Goal: Task Accomplishment & Management: Complete application form

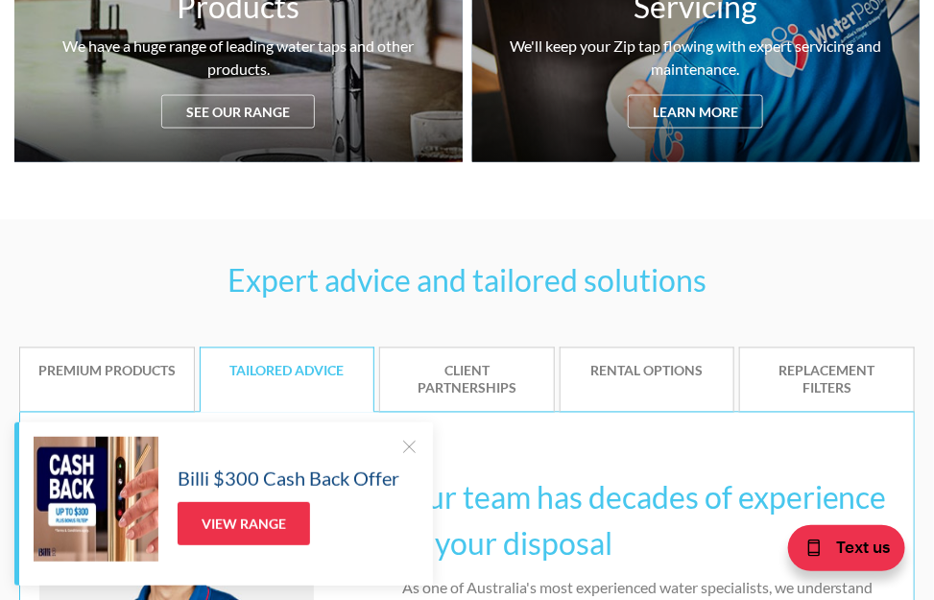
click at [129, 390] on link "Premium products" at bounding box center [107, 380] width 176 height 65
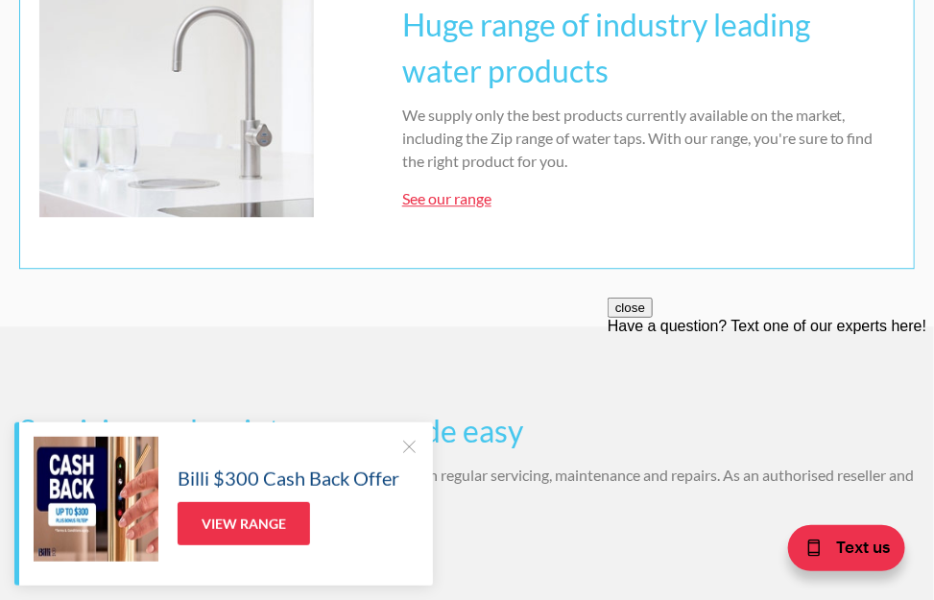
scroll to position [1342, 0]
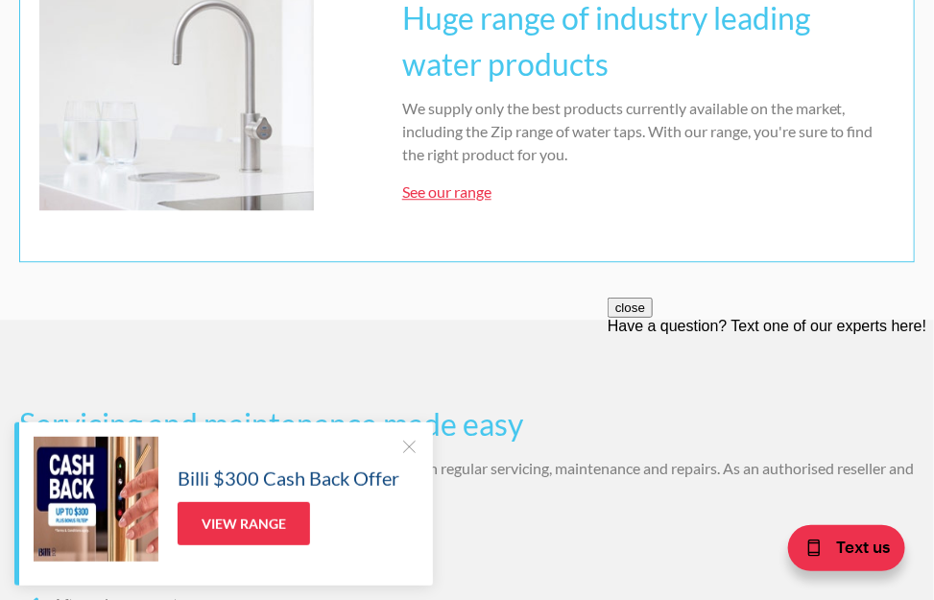
click at [404, 451] on div at bounding box center [408, 446] width 19 height 19
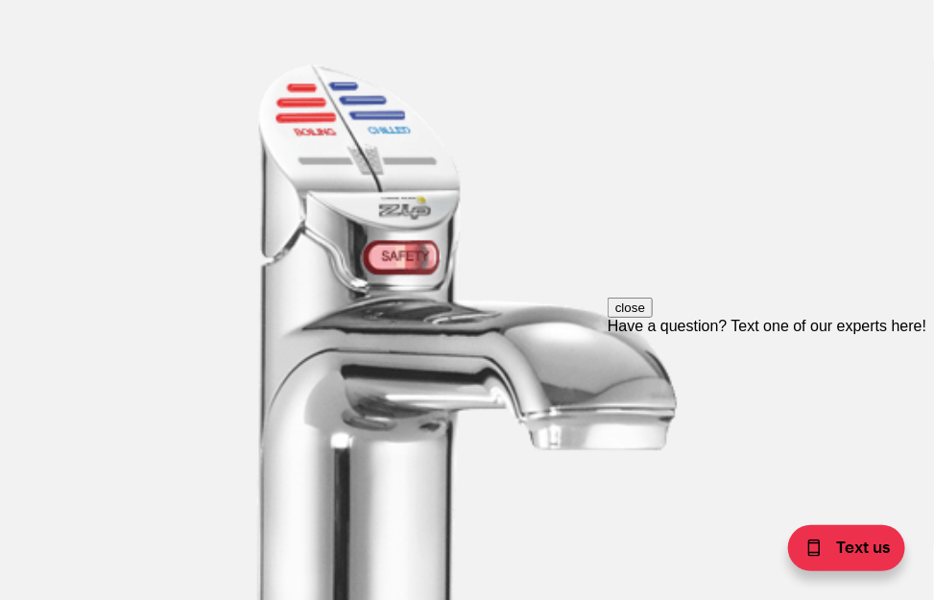
click at [28, 373] on div "Servicing and maintenance made easy We have a fully equipped service division w…" at bounding box center [467, 166] width 896 height 1198
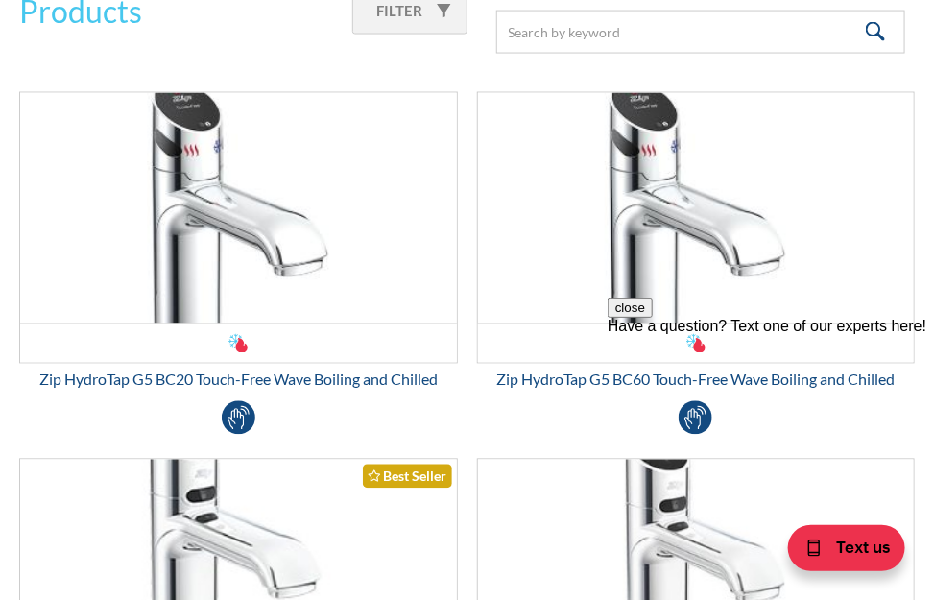
scroll to position [3051, 0]
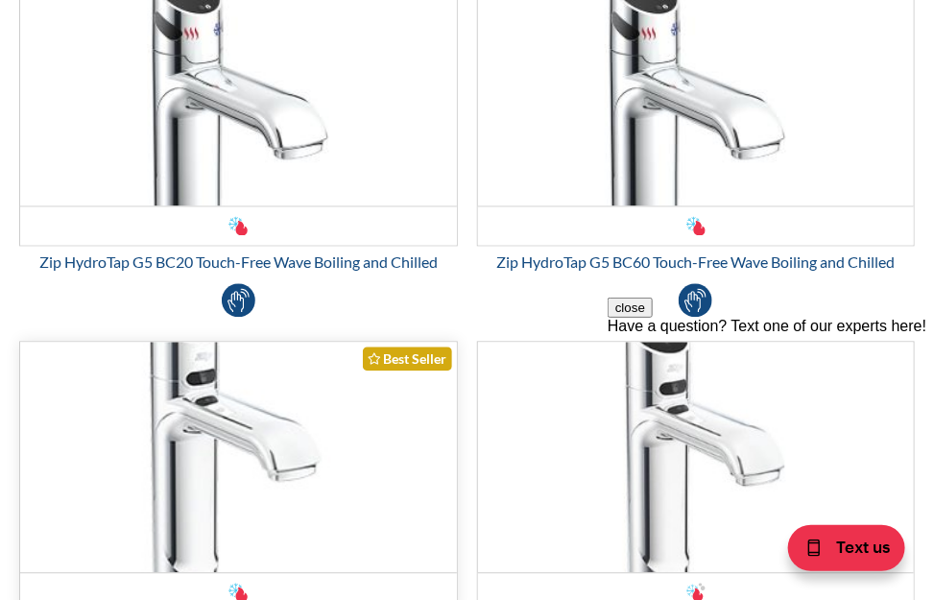
click at [36, 461] on img "Email Form 3" at bounding box center [238, 458] width 437 height 230
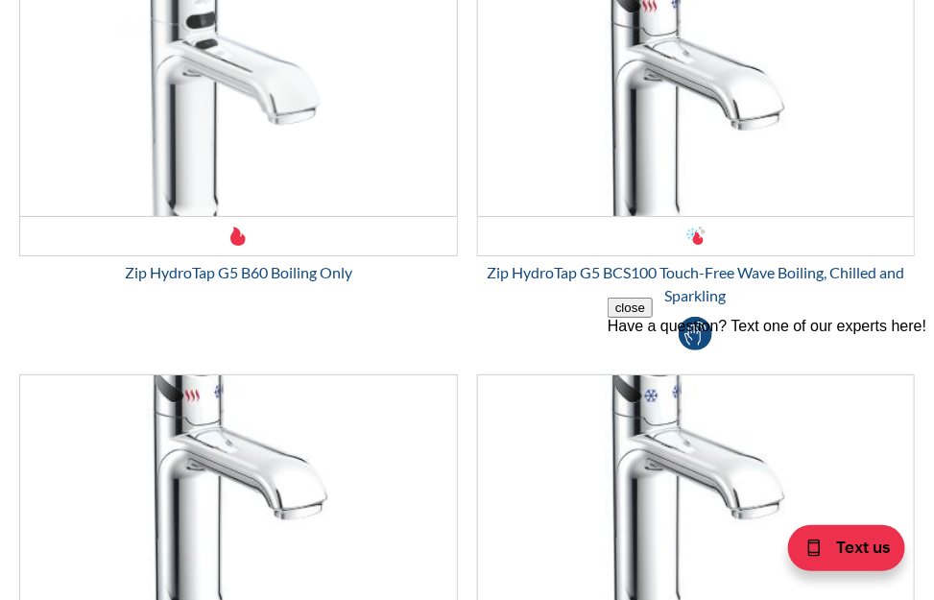
scroll to position [4127, 0]
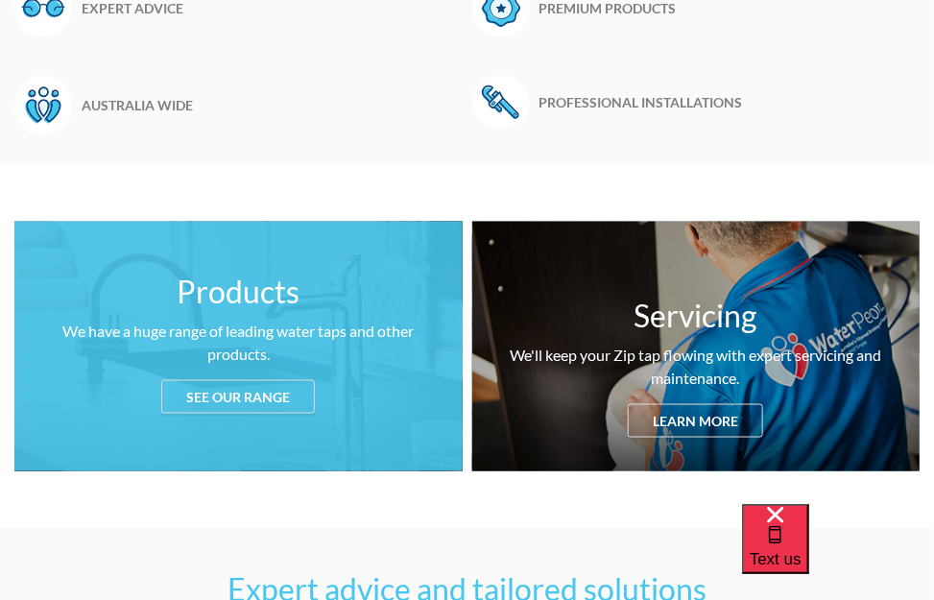
click at [167, 308] on div "Products We have a huge range of leading water taps and other products. See our…" at bounding box center [238, 347] width 448 height 250
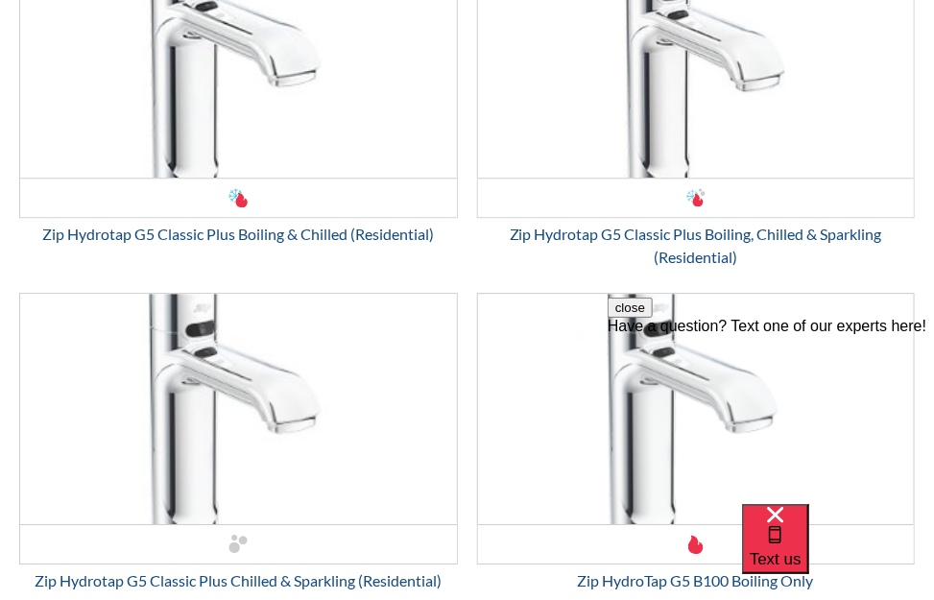
scroll to position [3474, 0]
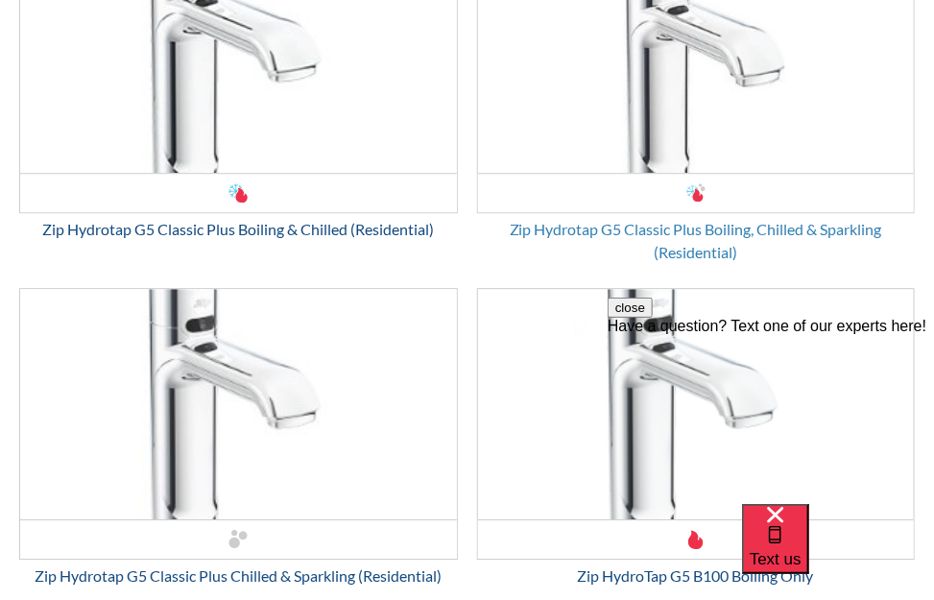
click at [544, 227] on div "Zip Hydrotap G5 Classic Plus Boiling, Chilled & Sparkling (Residential)" at bounding box center [696, 241] width 439 height 46
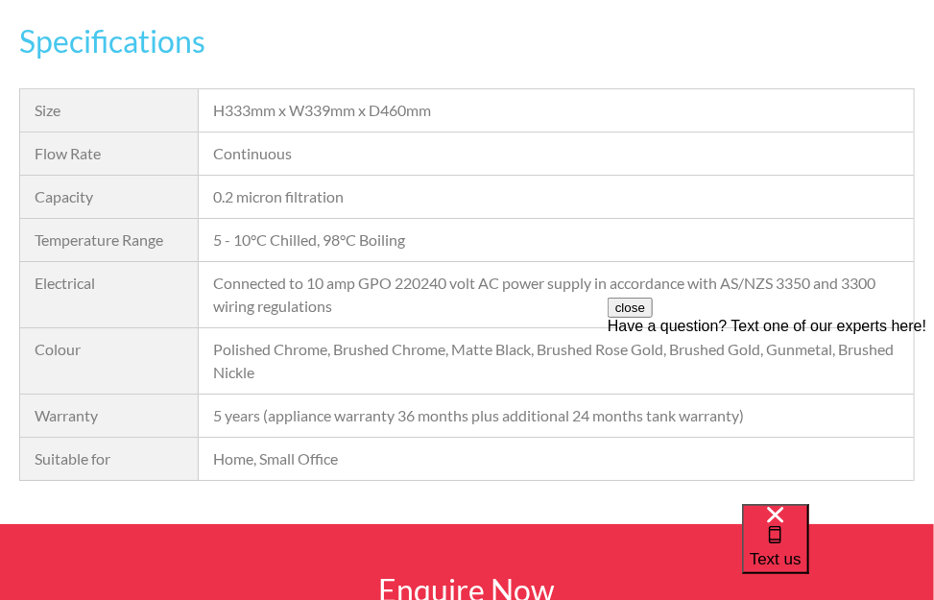
scroll to position [1752, 0]
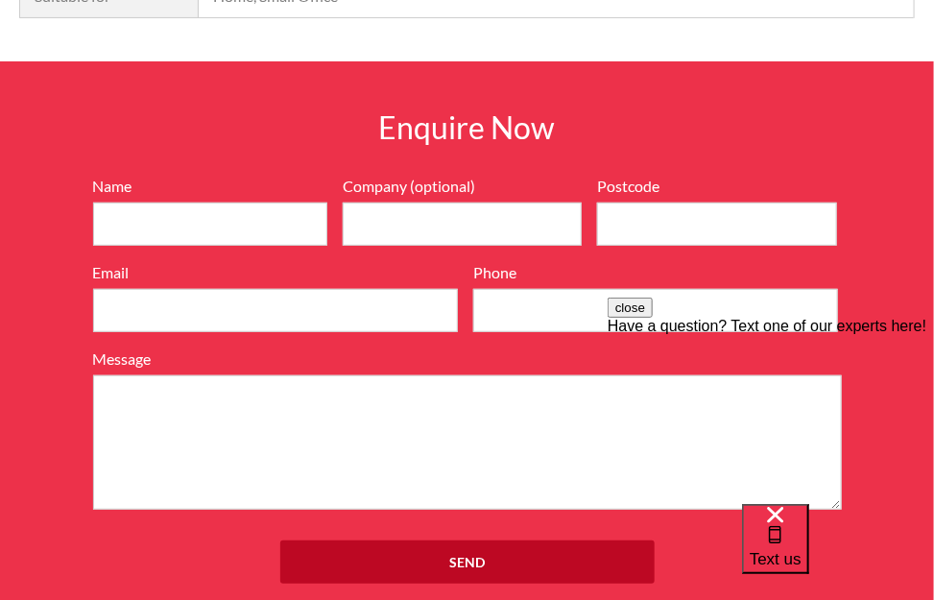
click at [18, 373] on div "Enquire Now 7199ebfc89469718eadd6f0c0345ca51cae17984353ea86a4a584a90323ec471d39…" at bounding box center [467, 353] width 934 height 585
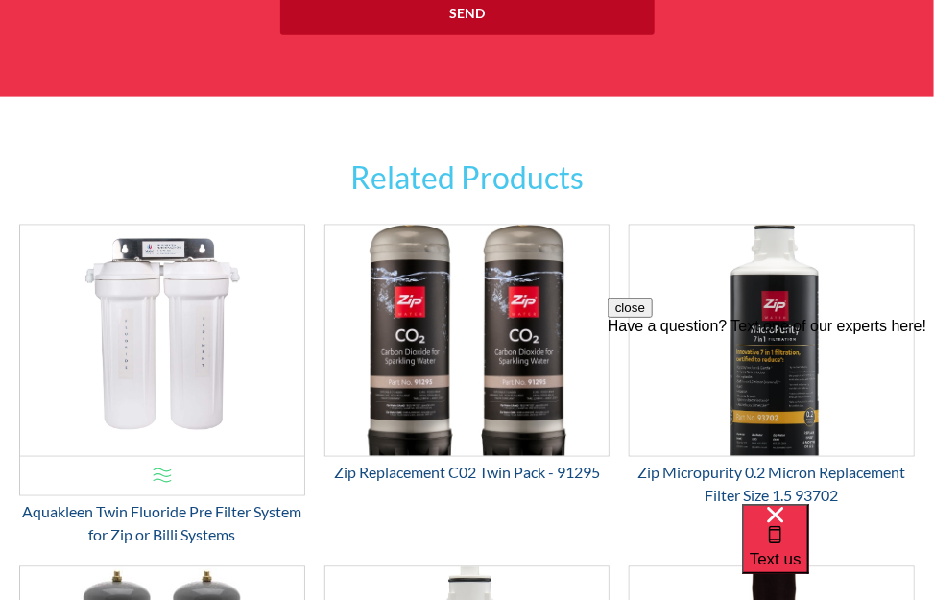
scroll to position [2749, 0]
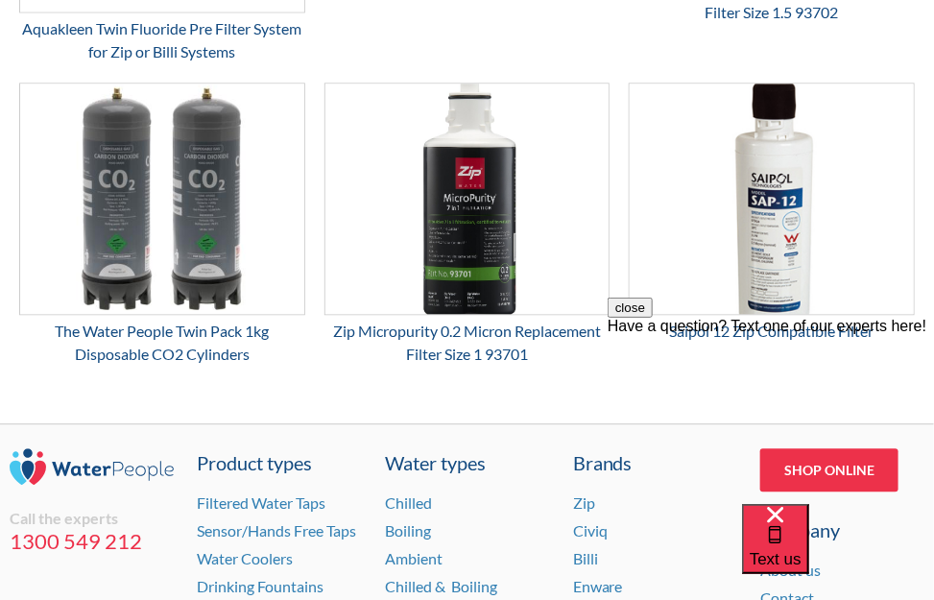
click at [15, 379] on div "Related Products OFFER: View Product Chilled Boiling Ambient Sparkling All-in-O…" at bounding box center [467, 18] width 934 height 810
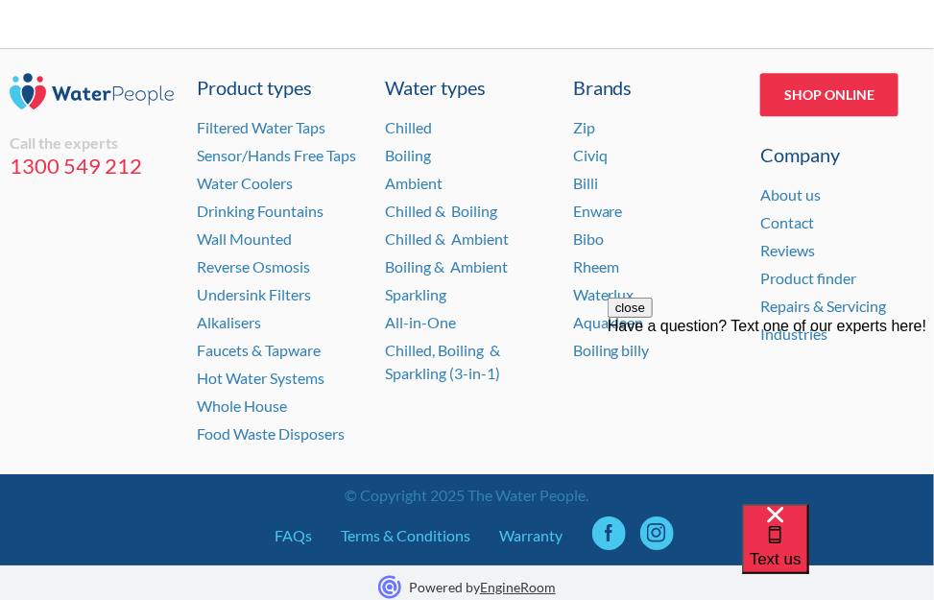
click at [30, 384] on div "Call the experts 1300 549 212" at bounding box center [92, 261] width 164 height 377
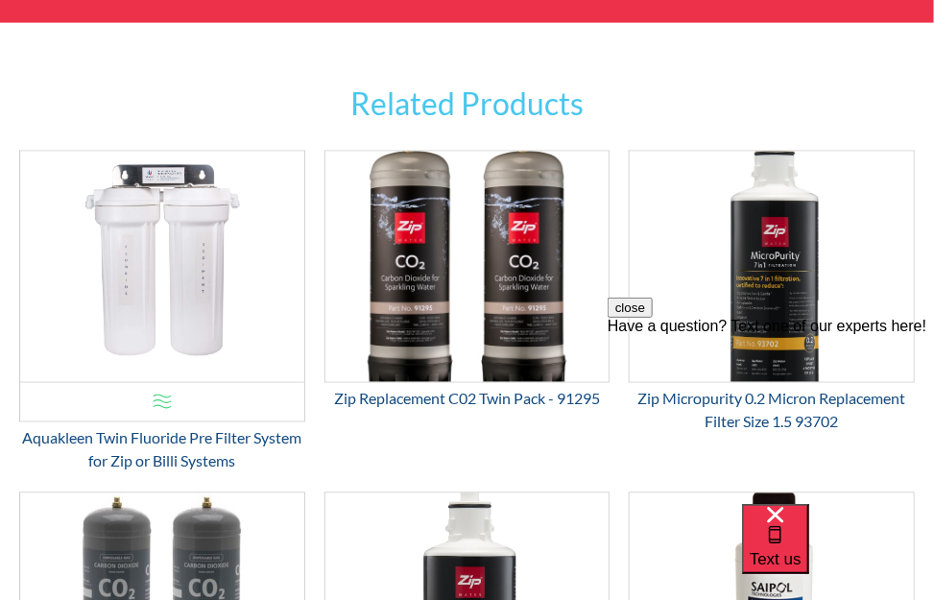
scroll to position [2683, 0]
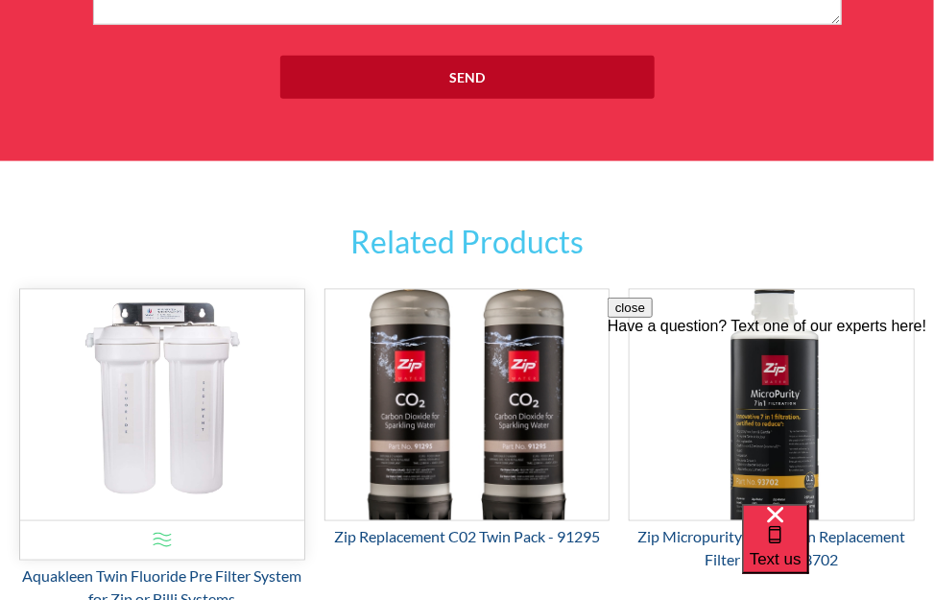
click at [51, 420] on div "OFFER: View Product" at bounding box center [162, 405] width 284 height 230
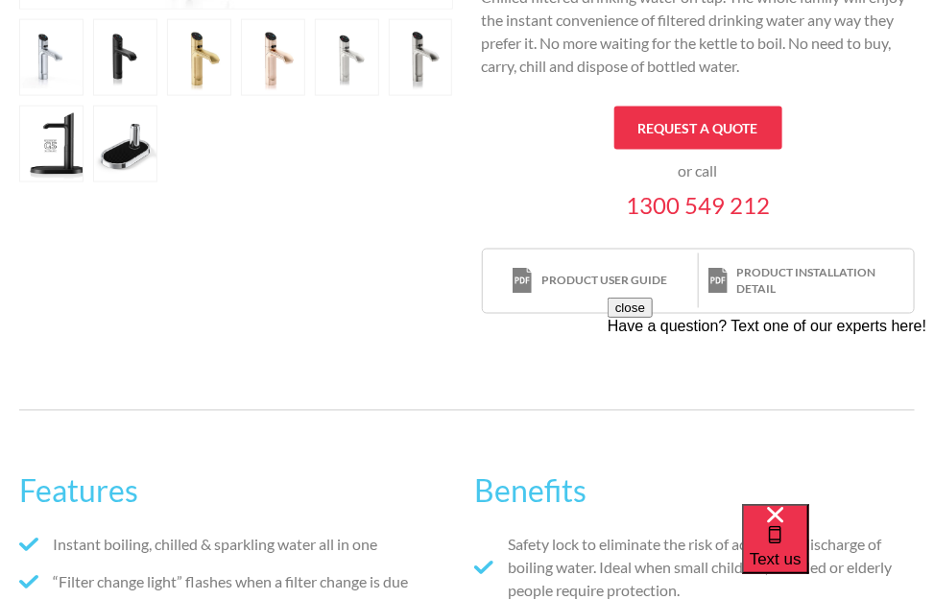
scroll to position [742, 0]
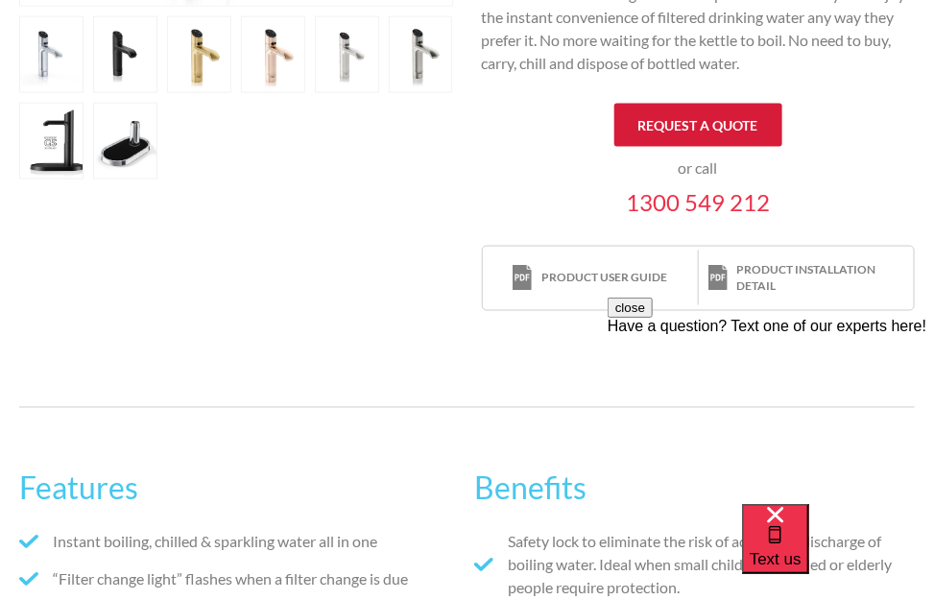
click at [675, 118] on link "Request a quote" at bounding box center [698, 125] width 168 height 43
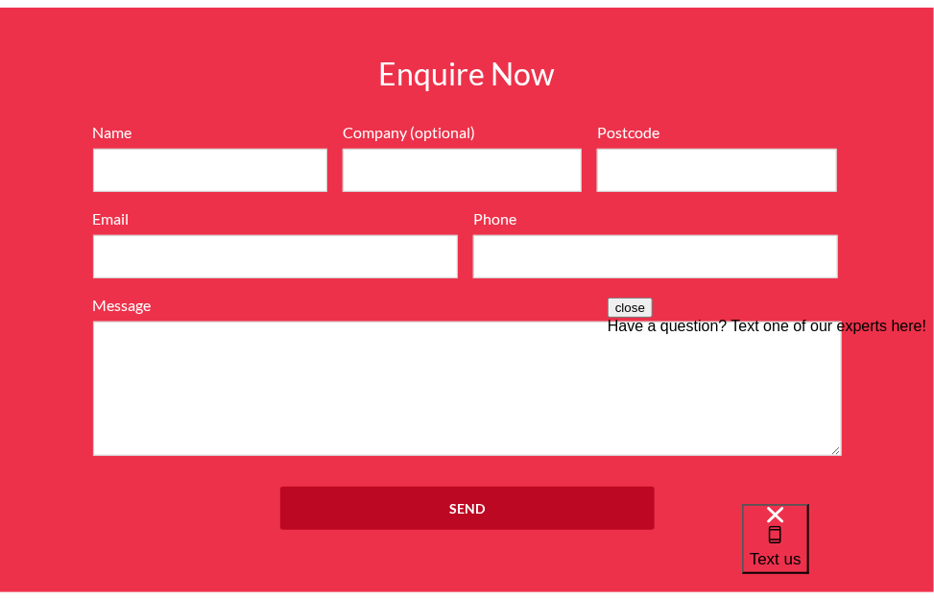
scroll to position [2253, 0]
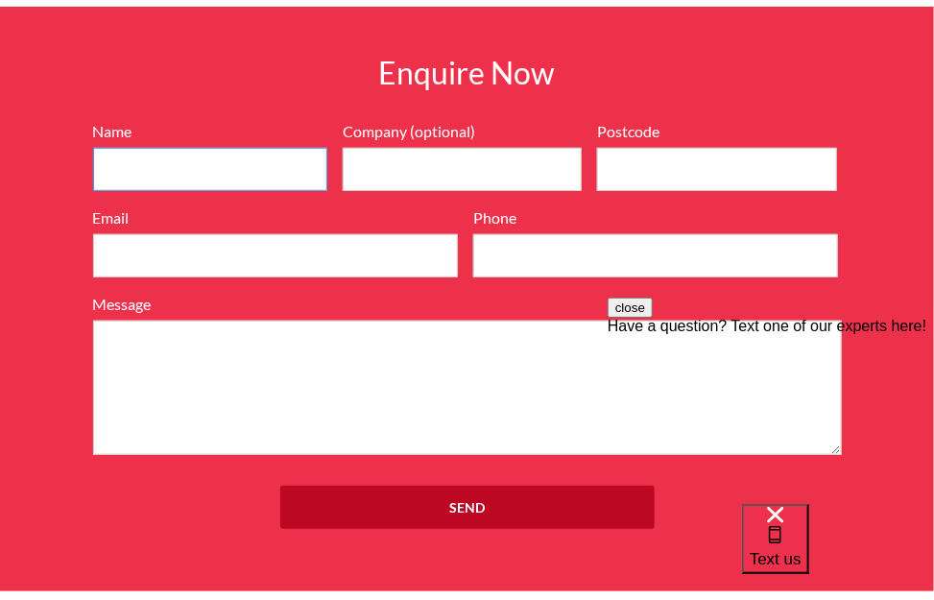
click at [183, 159] on input "Name" at bounding box center [210, 169] width 234 height 43
type input "Nick Boyle"
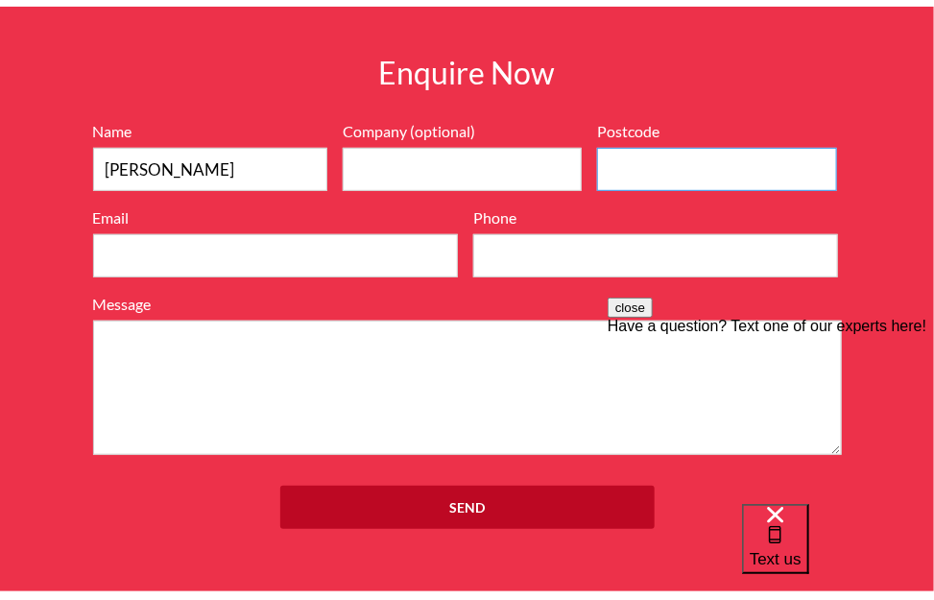
click at [661, 171] on input "Postcode" at bounding box center [717, 169] width 240 height 43
type input "3226"
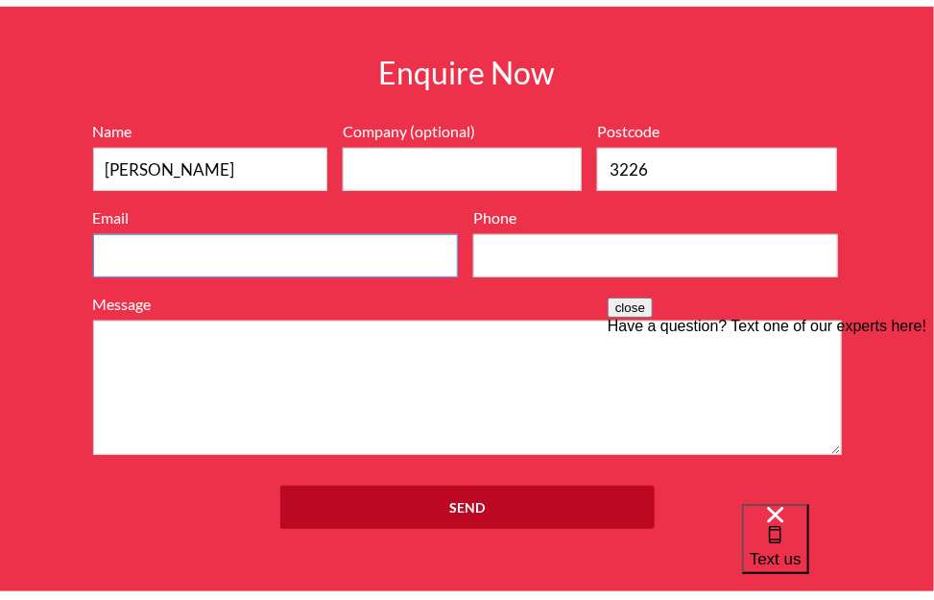
click at [362, 255] on input "Email" at bounding box center [275, 255] width 365 height 43
type input "nickboyle180@gmail.com"
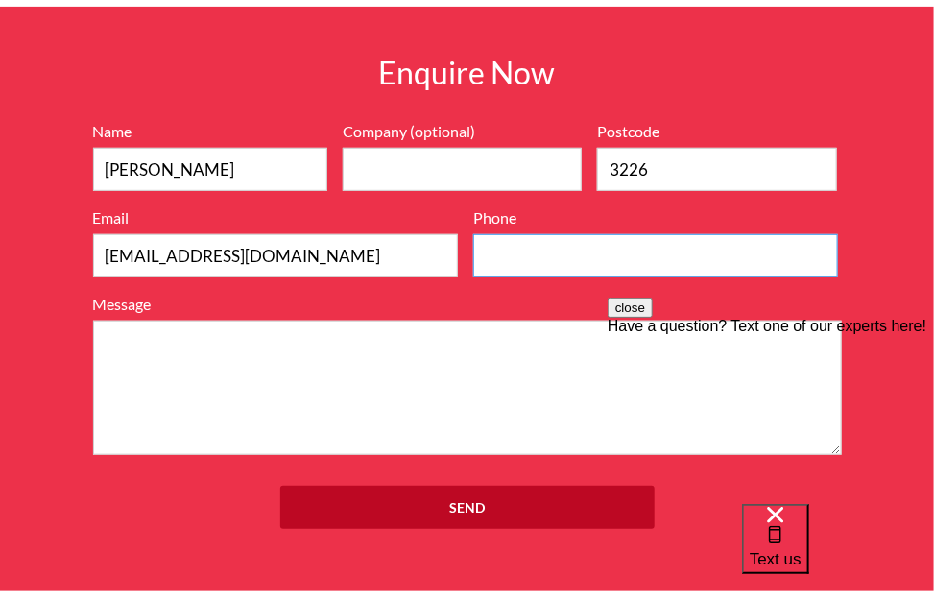
click at [591, 249] on input "Phone" at bounding box center [655, 255] width 365 height 43
type input "0425717180"
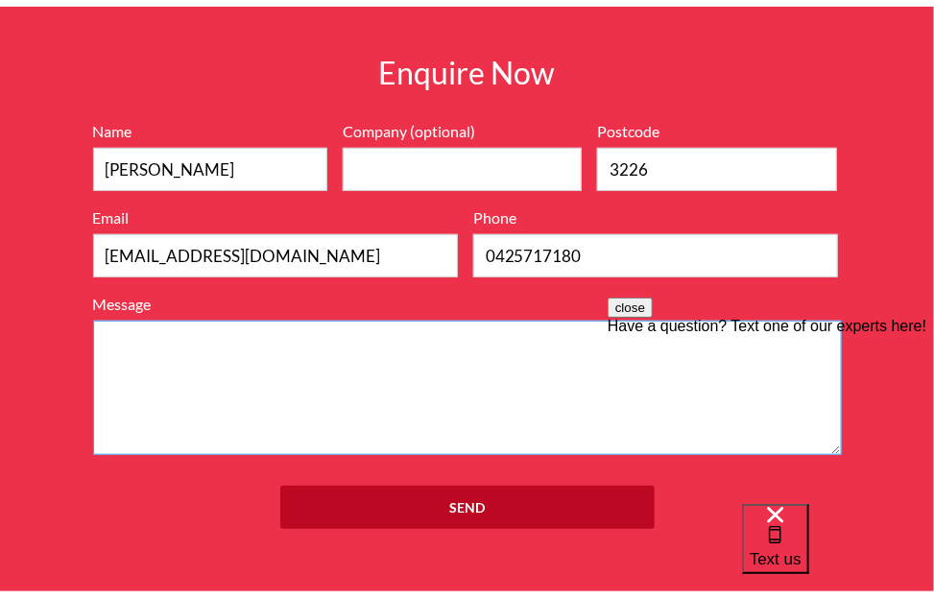
click at [183, 361] on textarea "Message" at bounding box center [467, 388] width 749 height 134
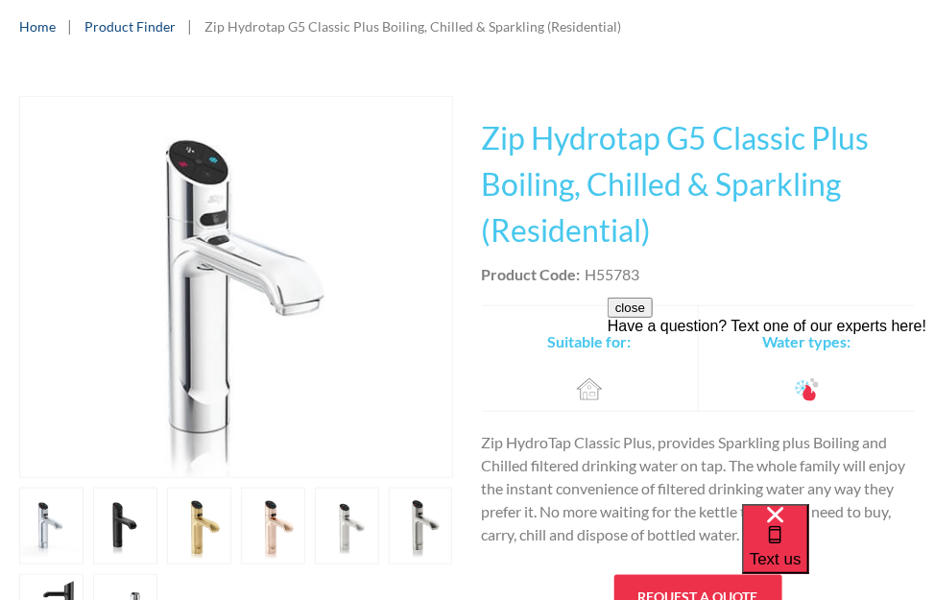
scroll to position [272, 0]
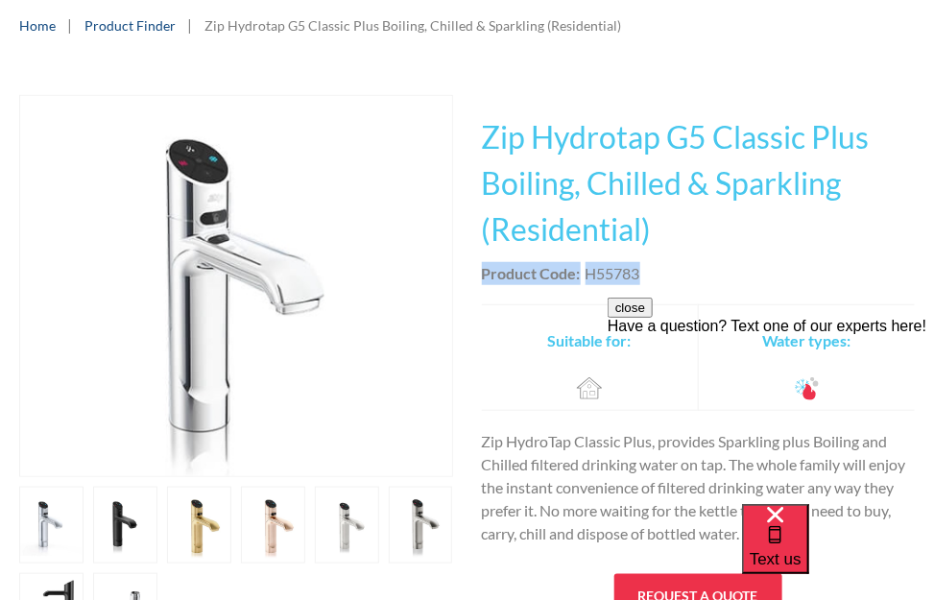
drag, startPoint x: 647, startPoint y: 271, endPoint x: 476, endPoint y: 276, distance: 171.0
click at [476, 276] on div "Play video Fits Most Brands Best Seller No items found. This tap design is incl…" at bounding box center [467, 438] width 896 height 686
copy div "Product Code: H55783"
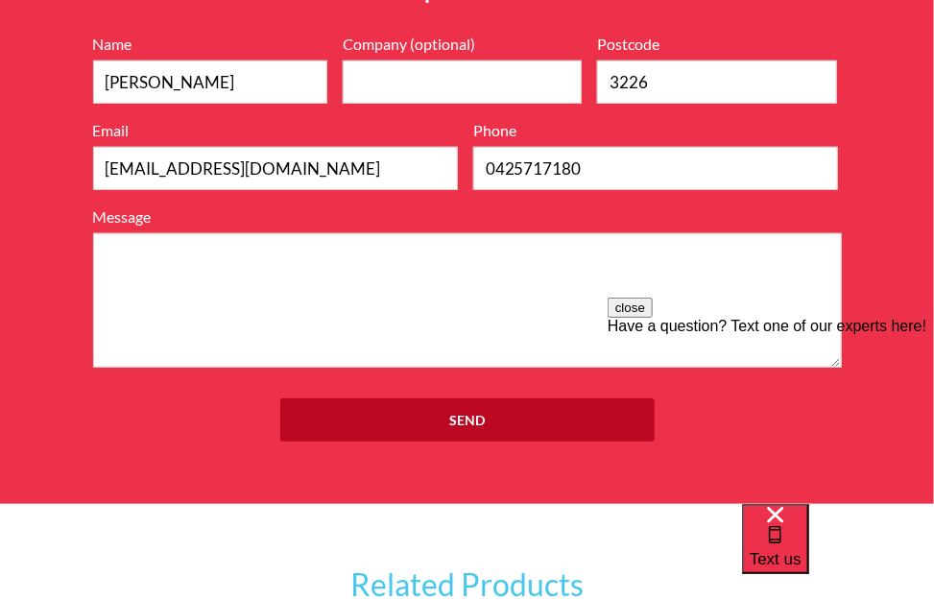
scroll to position [2338, 0]
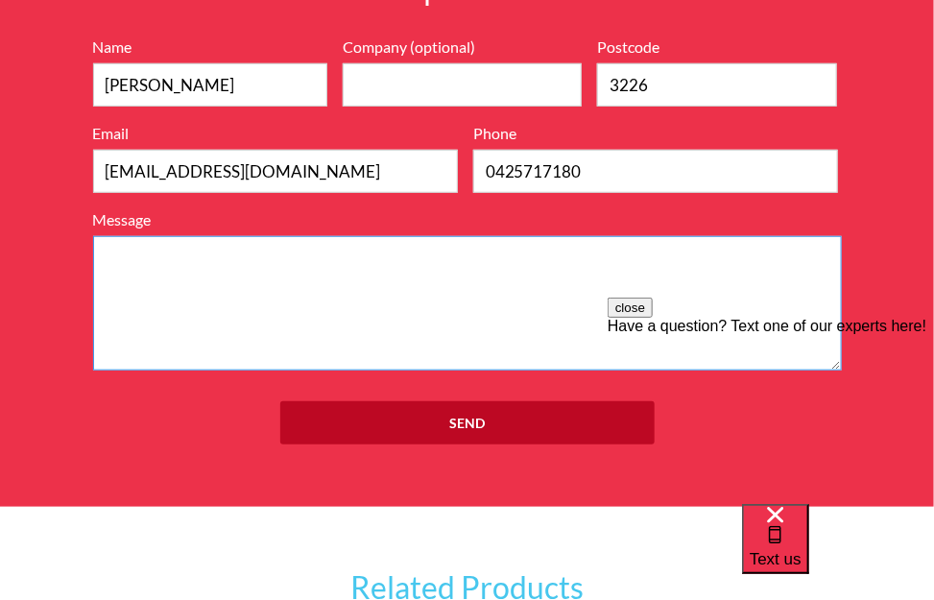
click at [154, 241] on textarea "Message" at bounding box center [467, 303] width 749 height 134
paste textarea "Product Code:H55783"
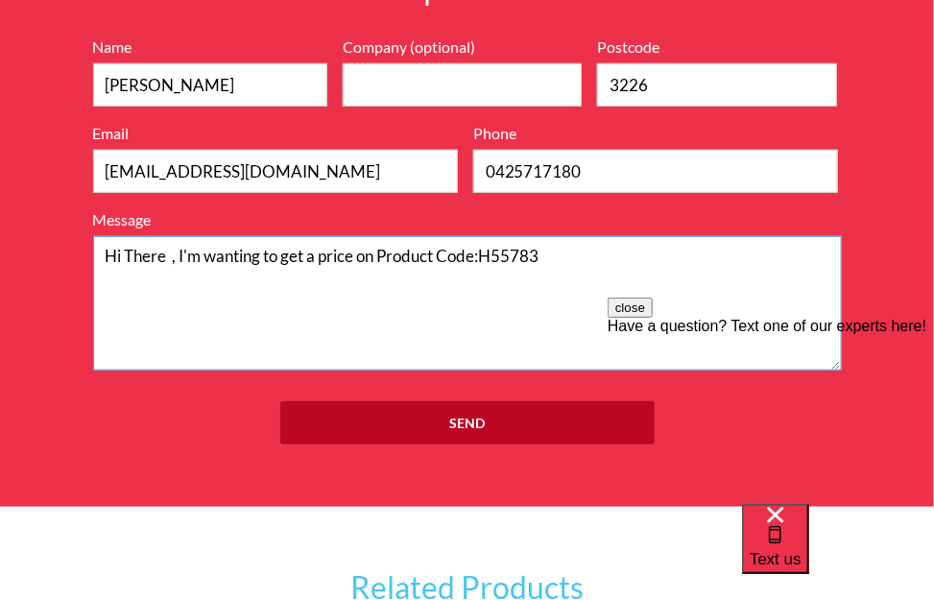
click at [380, 248] on textarea "Hi There , I'm wanting to get a price on Product Code:H55783" at bounding box center [467, 303] width 749 height 134
click at [557, 248] on textarea "Hi There , I'm wanting to get a price on Product Code:H55783" at bounding box center [467, 303] width 749 height 134
click at [550, 253] on textarea "Hi There , I'm wanting to get a price on Product Code:H55783 and also wondering…" at bounding box center [467, 303] width 749 height 134
click at [184, 277] on textarea "Hi There , I'm wanting to get a price on Product Code:H55783 .Also wondering if…" at bounding box center [467, 303] width 749 height 134
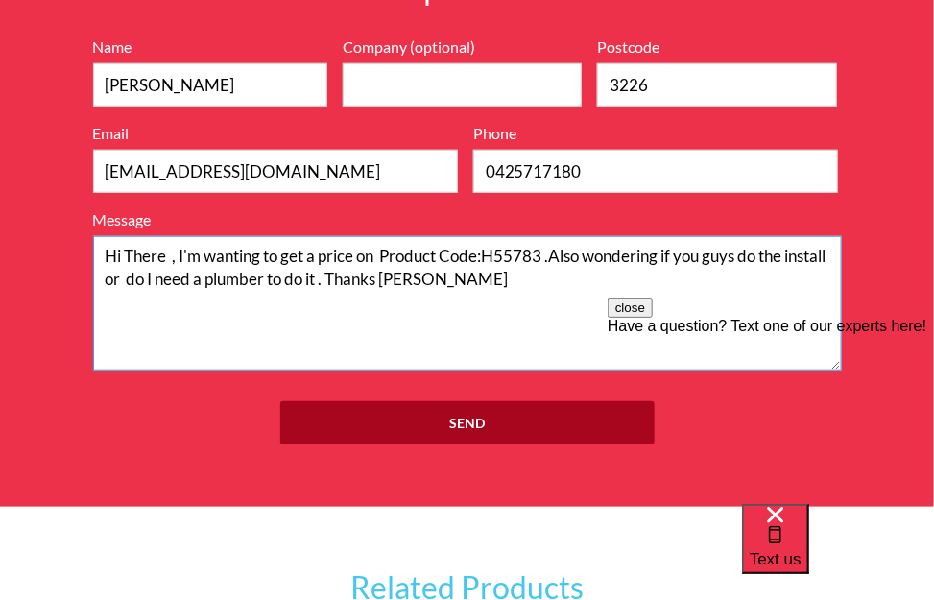
type textarea "Hi There , I'm wanting to get a price on Product Code:H55783 .Also wondering if…"
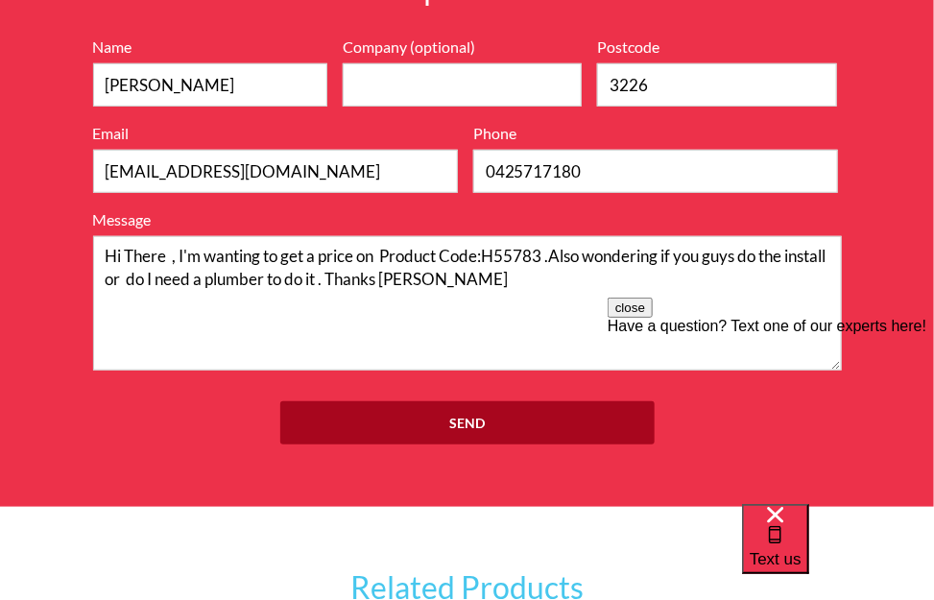
click at [451, 409] on input "Send" at bounding box center [467, 422] width 374 height 43
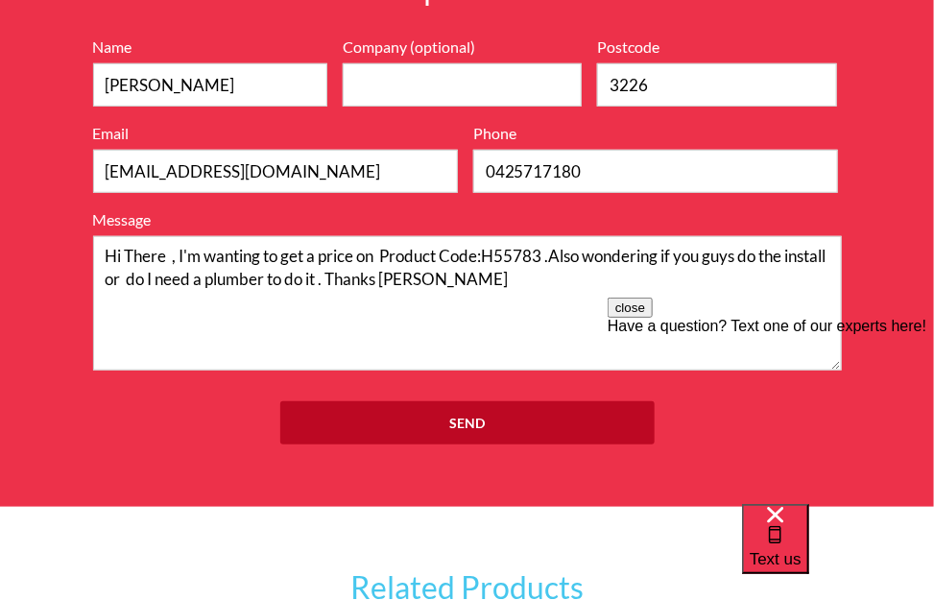
click at [652, 317] on button "close" at bounding box center [629, 307] width 45 height 20
